Goal: Connect with others: Establish contact or relationships with other users

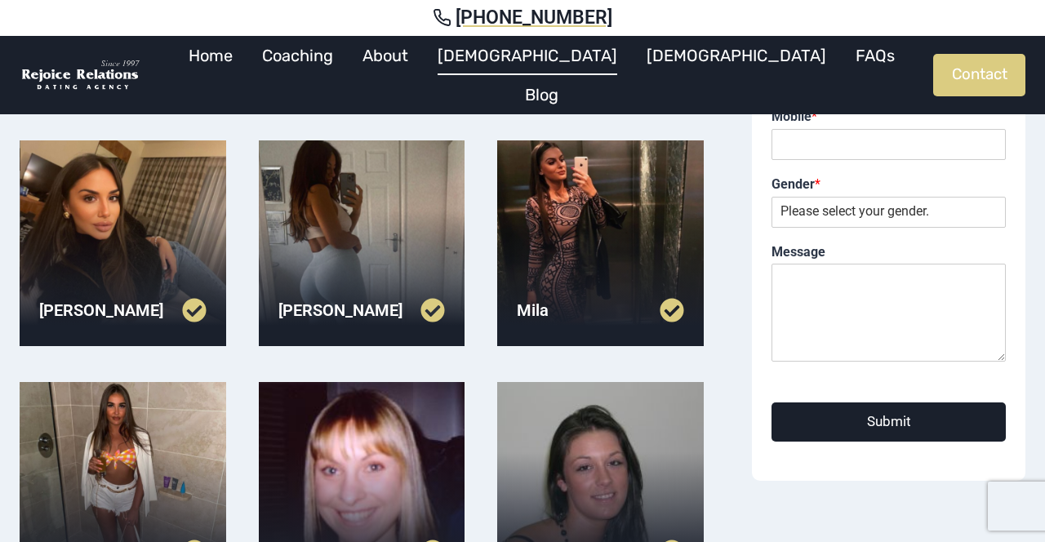
scroll to position [347, 0]
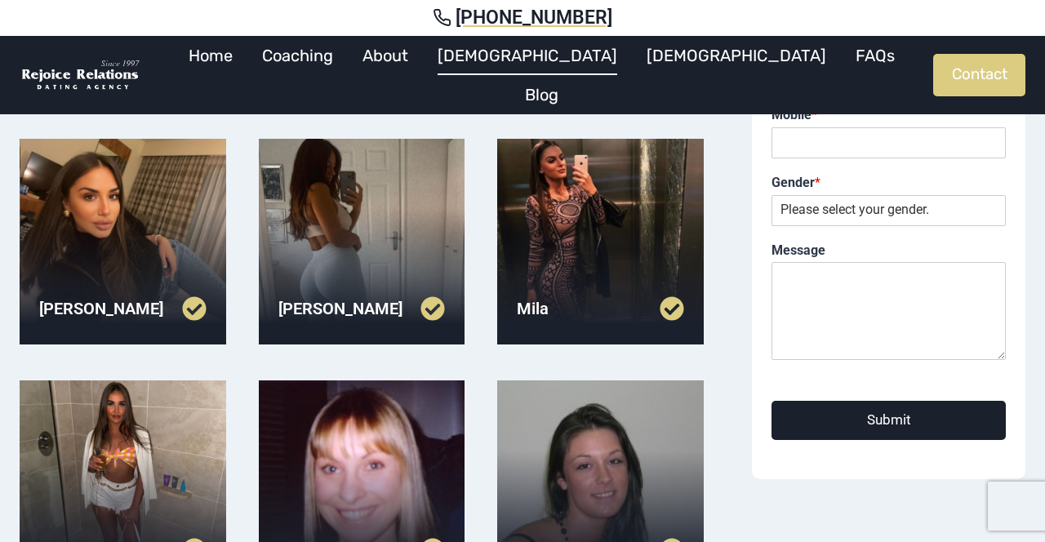
click at [340, 217] on div at bounding box center [362, 242] width 207 height 207
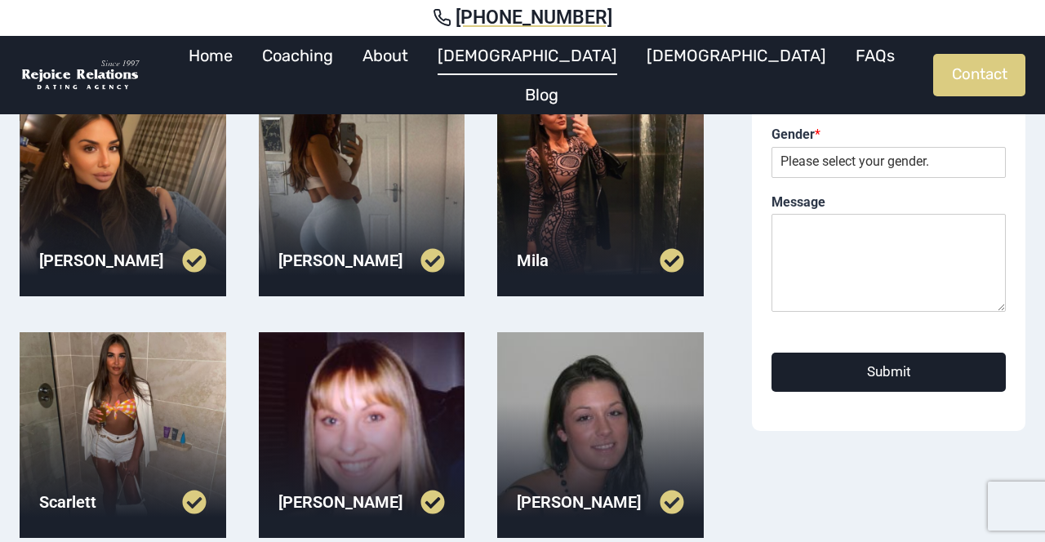
scroll to position [399, 0]
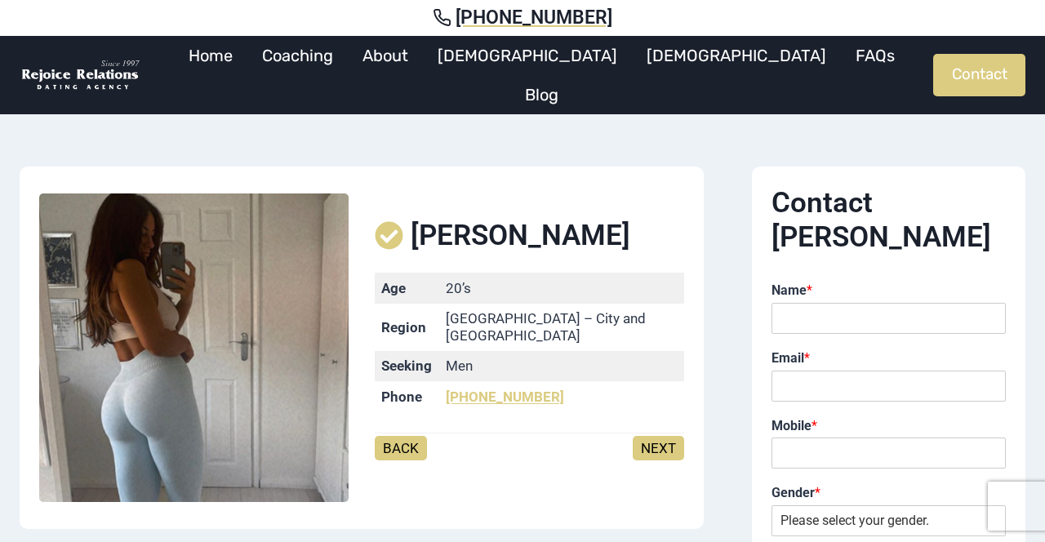
click at [658, 441] on link "NEXT" at bounding box center [658, 448] width 51 height 25
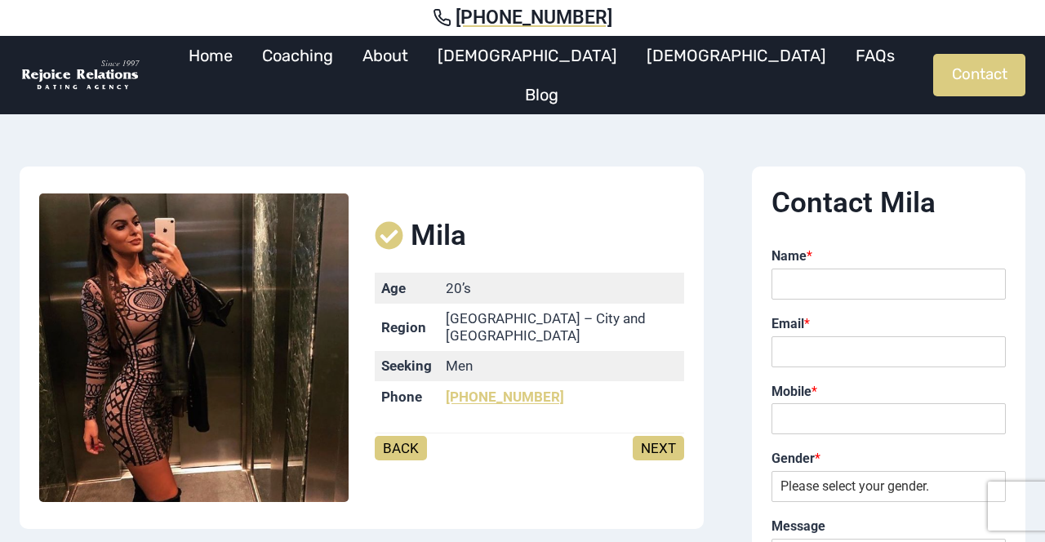
click at [408, 436] on link "BACK" at bounding box center [401, 448] width 52 height 25
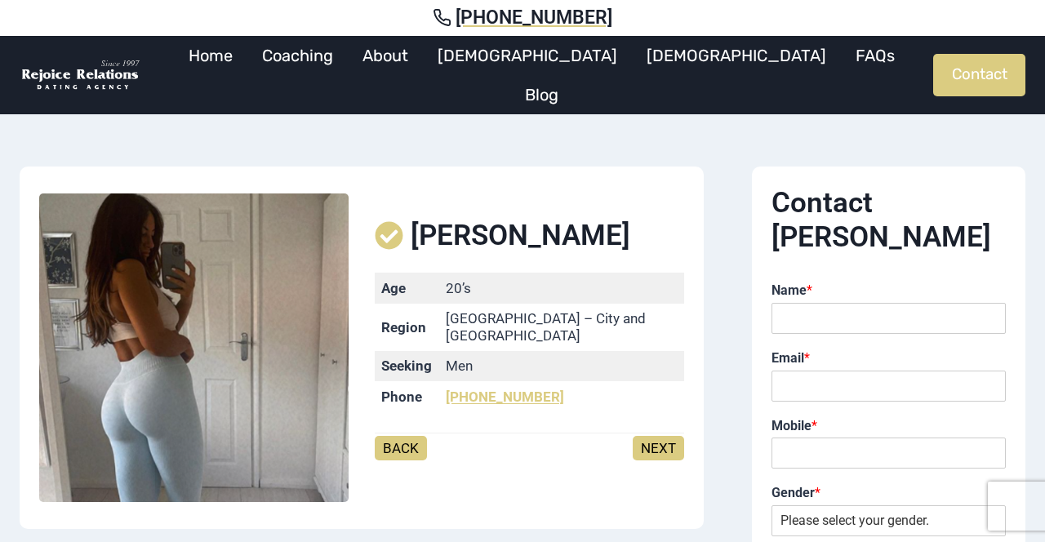
click at [635, 436] on link "NEXT" at bounding box center [658, 448] width 51 height 25
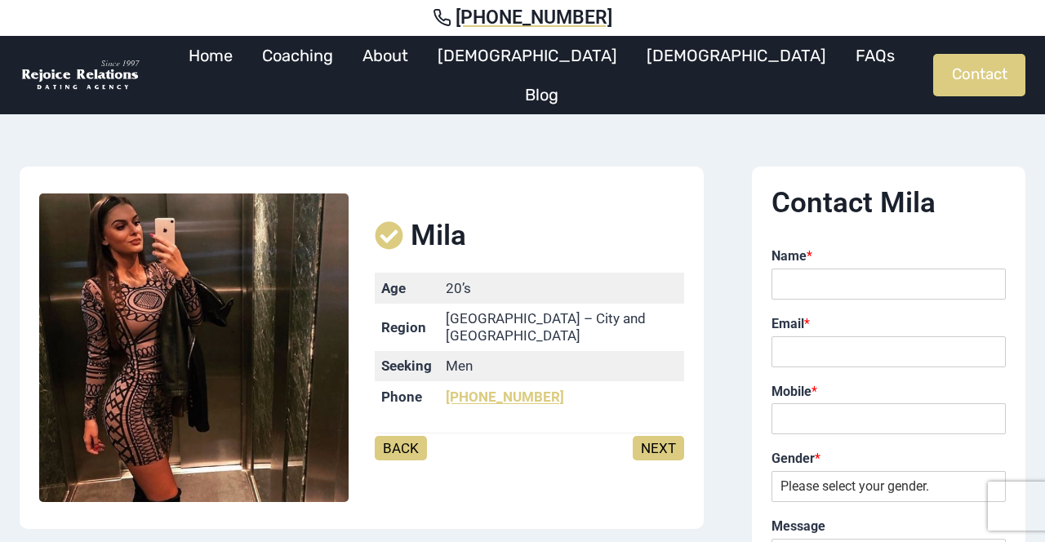
click at [400, 436] on link "BACK" at bounding box center [401, 448] width 52 height 25
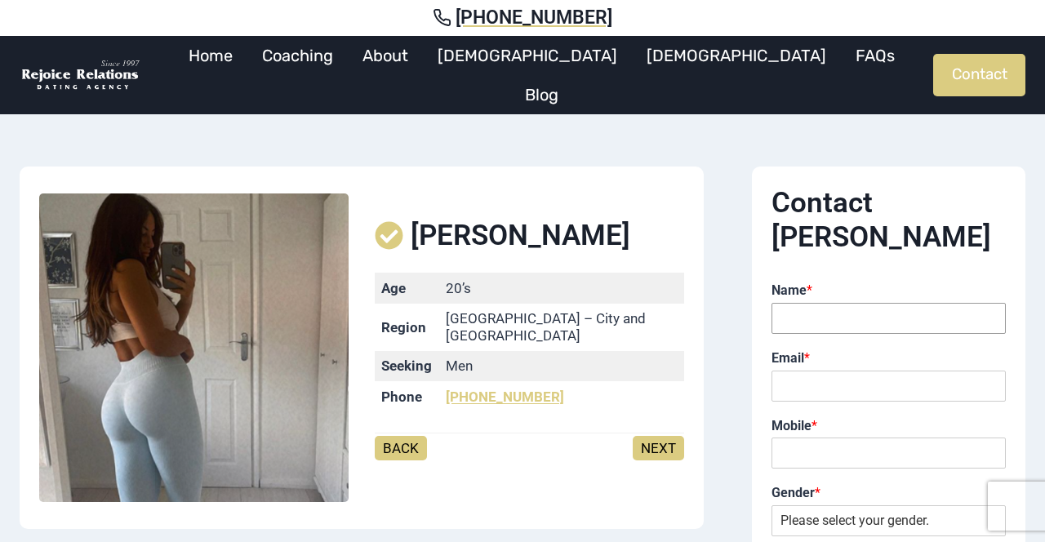
click at [818, 303] on input "Name *" at bounding box center [889, 318] width 234 height 31
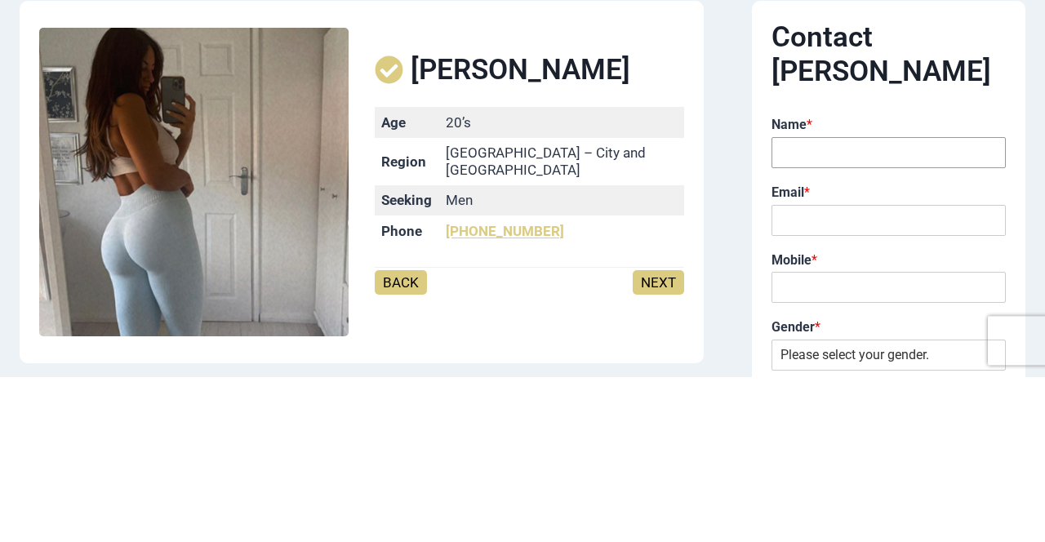
type input "[PERSON_NAME]"
type input "[EMAIL_ADDRESS][DOMAIN_NAME]"
type input "0409771768"
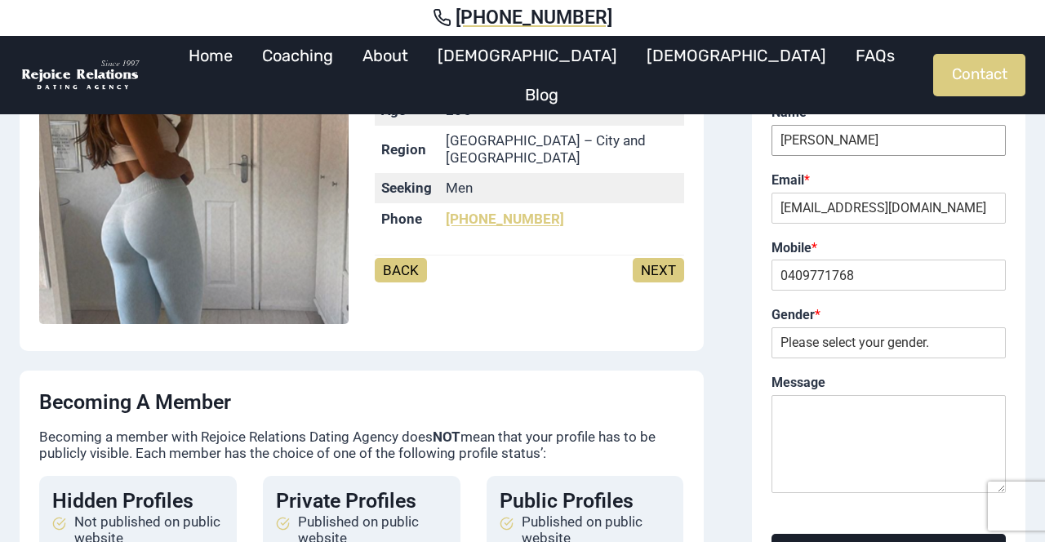
scroll to position [180, 0]
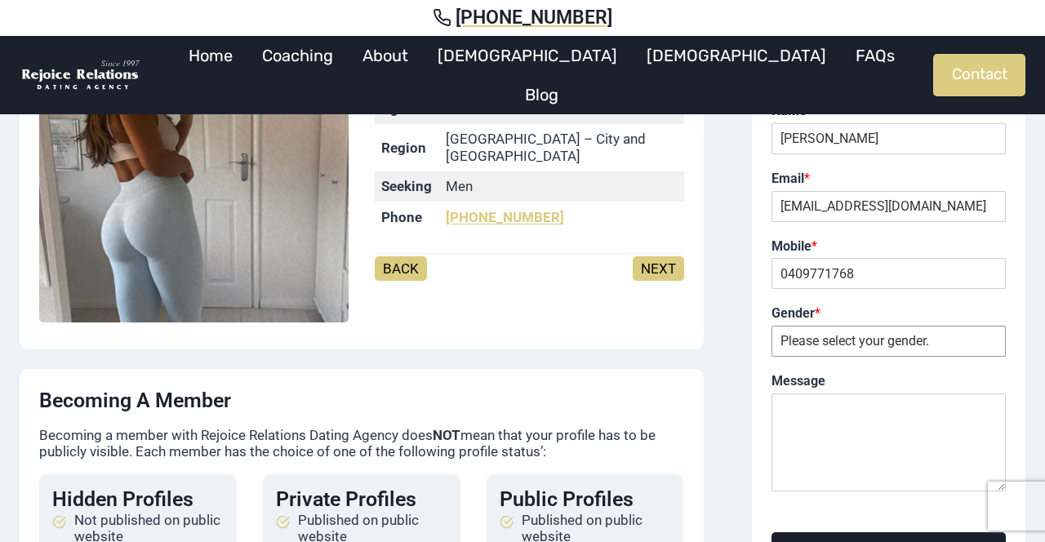
click at [856, 326] on select "Please select your gender. Male Female" at bounding box center [889, 341] width 234 height 31
select select "Male"
click at [772, 326] on select "Please select your gender. Male Female" at bounding box center [889, 341] width 234 height 31
click at [835, 420] on textarea "Message" at bounding box center [889, 443] width 234 height 98
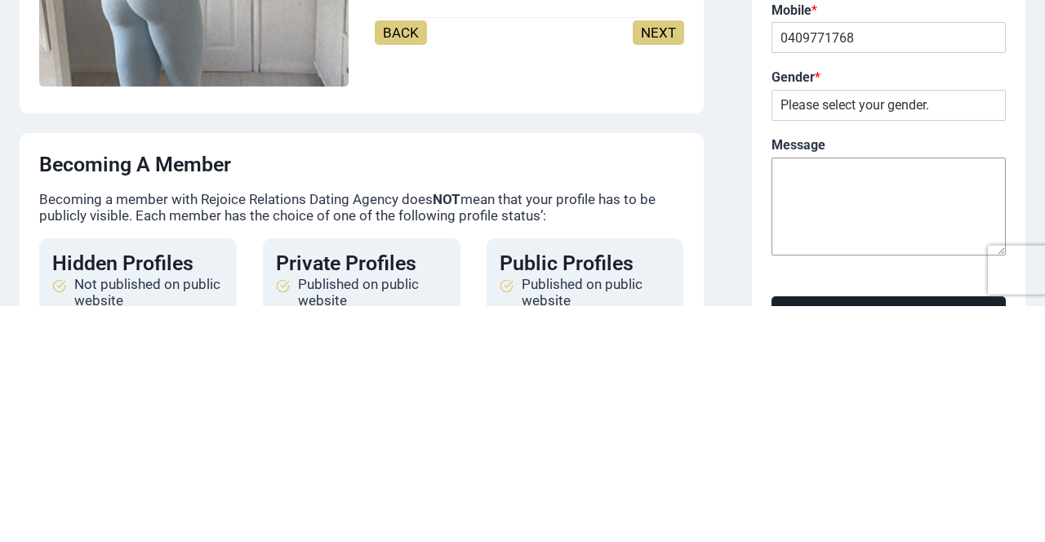
scroll to position [183, 0]
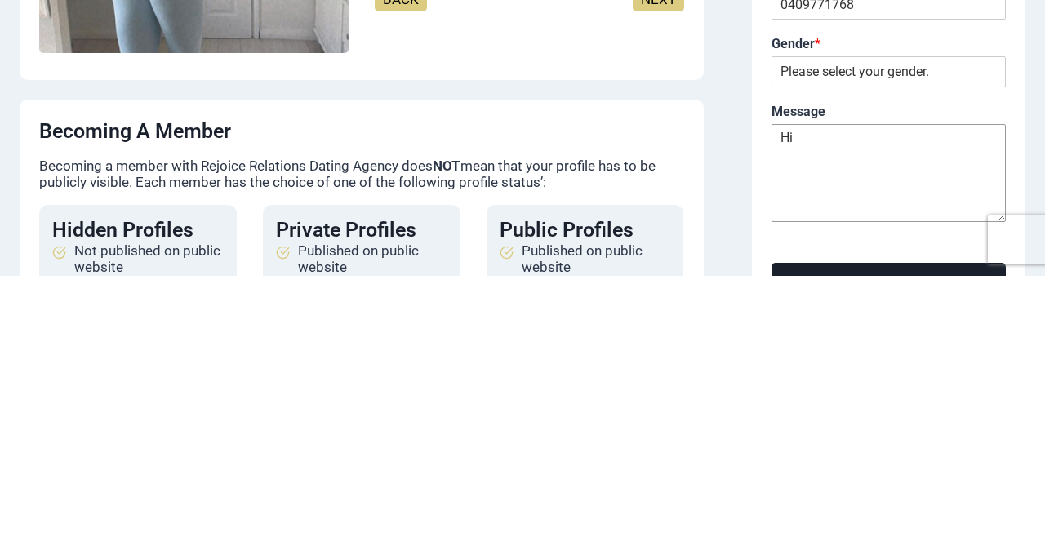
type textarea "Hi"
click at [905, 529] on button "Submit" at bounding box center [889, 548] width 234 height 38
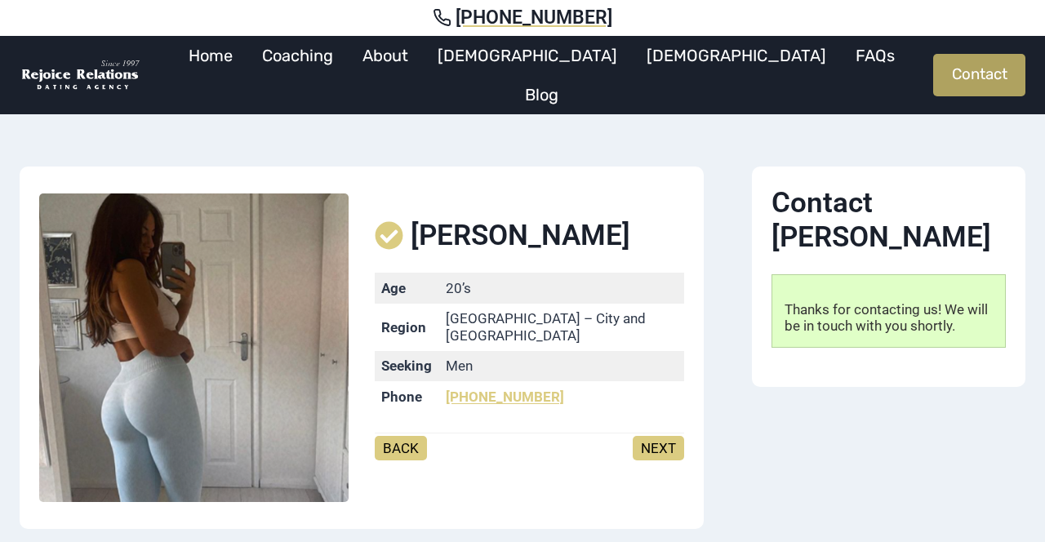
click at [990, 67] on link "Contact" at bounding box center [979, 75] width 92 height 42
